Goal: Information Seeking & Learning: Learn about a topic

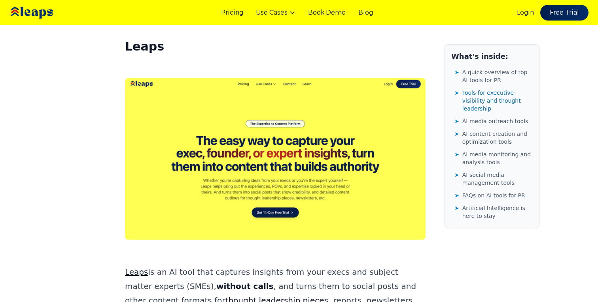
scroll to position [1168, 0]
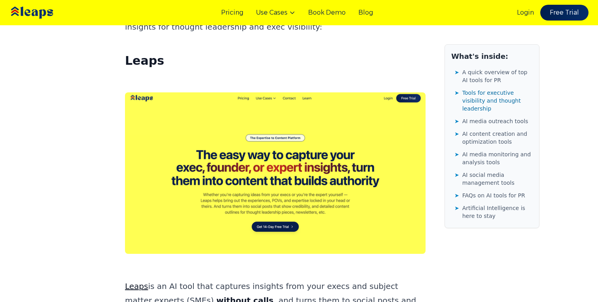
click at [135, 282] on link "Leaps" at bounding box center [136, 286] width 23 height 9
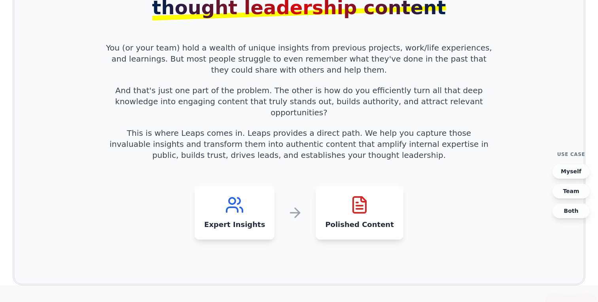
scroll to position [775, 0]
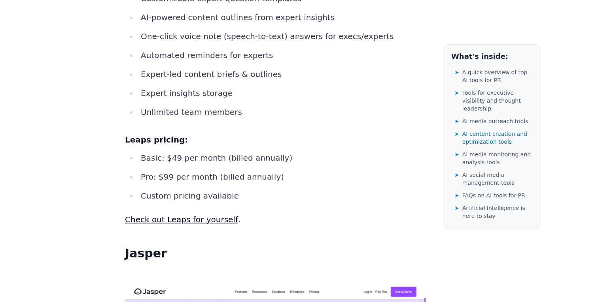
scroll to position [5699, 0]
